Goal: Entertainment & Leisure: Consume media (video, audio)

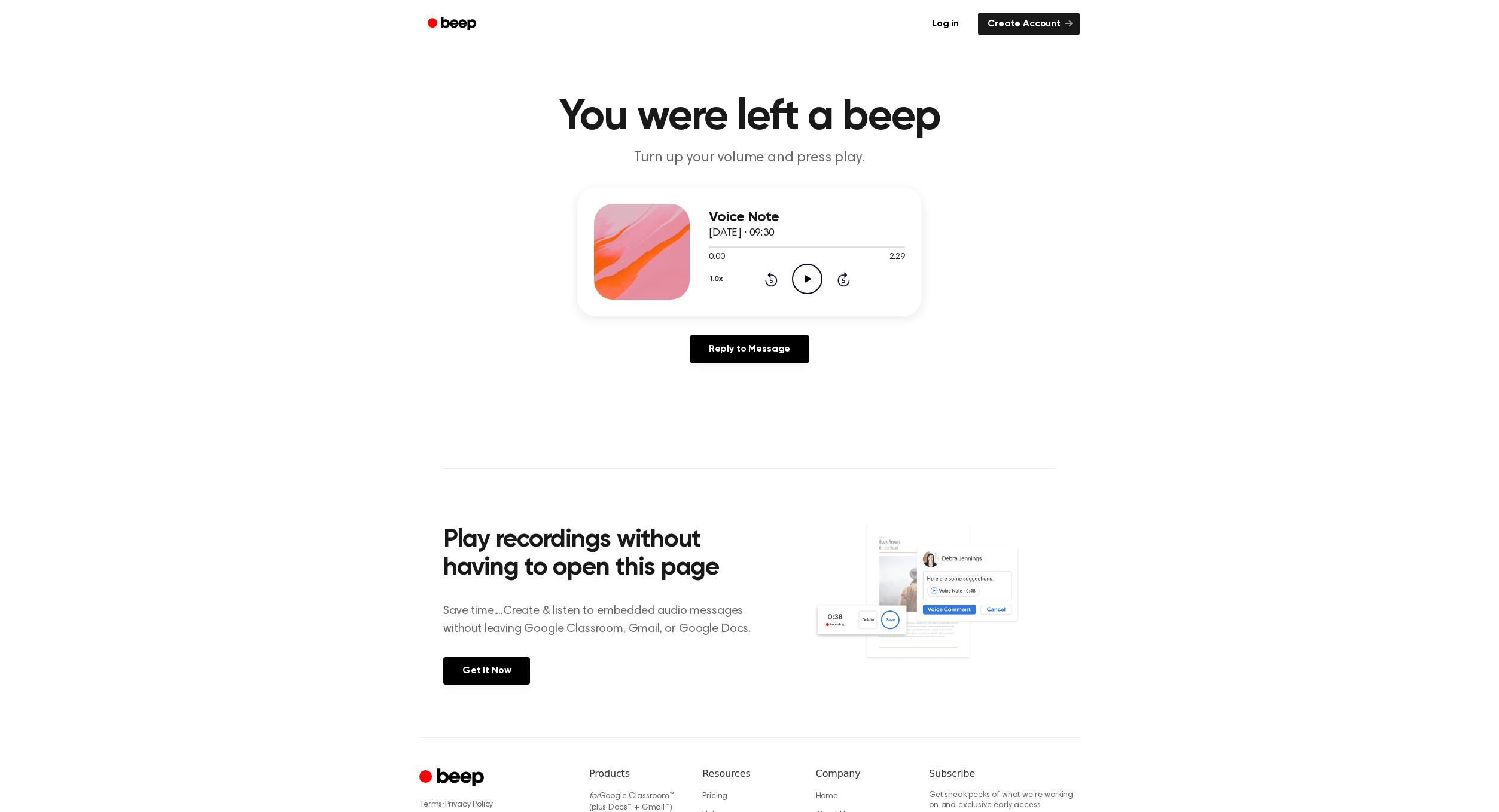
click at [806, 281] on icon at bounding box center [807, 279] width 7 height 7
click at [815, 276] on icon "Play Audio" at bounding box center [807, 278] width 30 height 30
click at [812, 280] on icon "Play Audio" at bounding box center [807, 278] width 30 height 30
drag, startPoint x: 745, startPoint y: 246, endPoint x: 680, endPoint y: 246, distance: 65.0
click at [680, 246] on div "Voice Note 29 September 2025 · 09:27 0:03 0:15 Your browser does not support th…" at bounding box center [749, 252] width 344 height 129
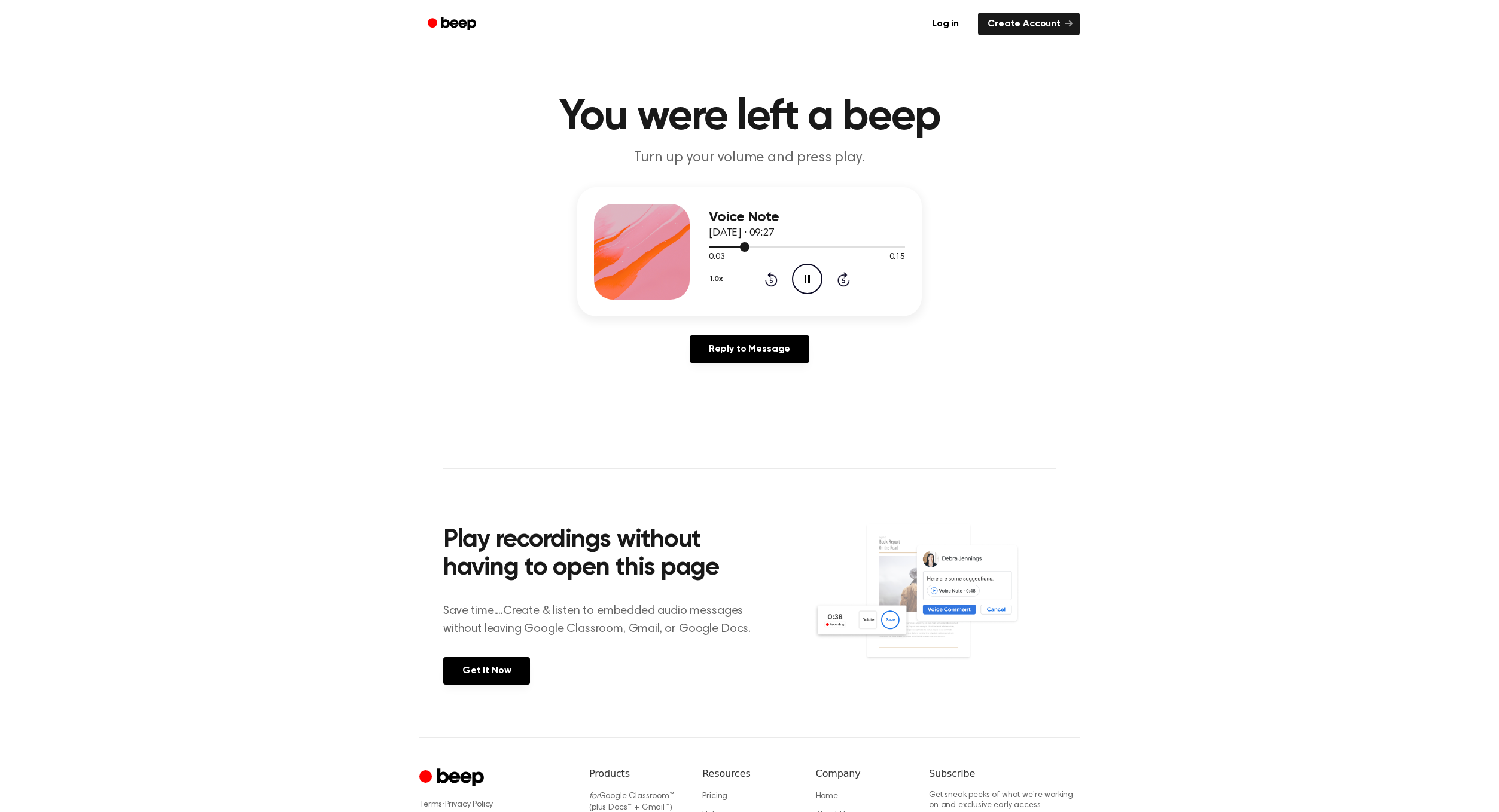
drag, startPoint x: 747, startPoint y: 247, endPoint x: 709, endPoint y: 247, distance: 38.0
click at [709, 247] on div at bounding box center [729, 247] width 41 height 1
click at [709, 247] on div at bounding box center [807, 246] width 196 height 10
click at [804, 278] on icon "Play Audio" at bounding box center [807, 278] width 30 height 30
click at [803, 271] on icon "Play Audio" at bounding box center [807, 278] width 30 height 30
